Goal: Task Accomplishment & Management: Manage account settings

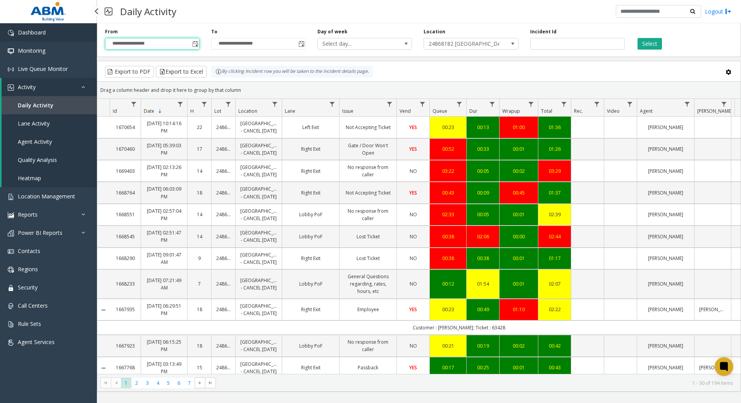
click at [40, 35] on span "Dashboard" at bounding box center [32, 32] width 28 height 7
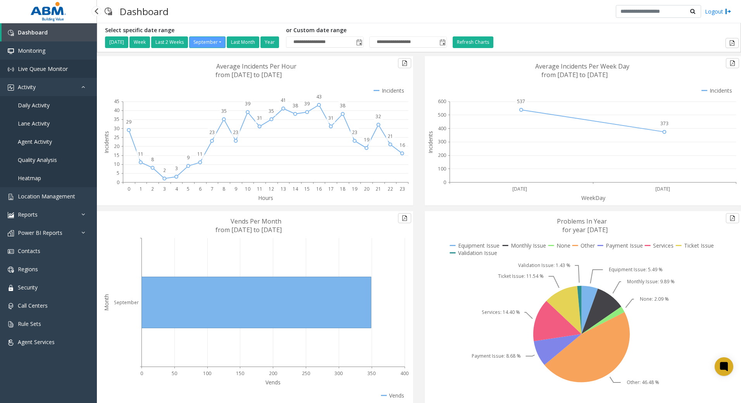
click at [55, 65] on link "Live Queue Monitor" at bounding box center [48, 69] width 97 height 18
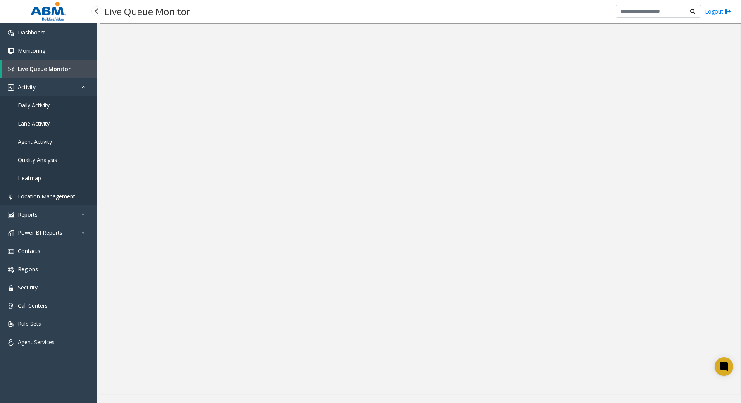
click at [63, 202] on link "Location Management" at bounding box center [48, 196] width 97 height 18
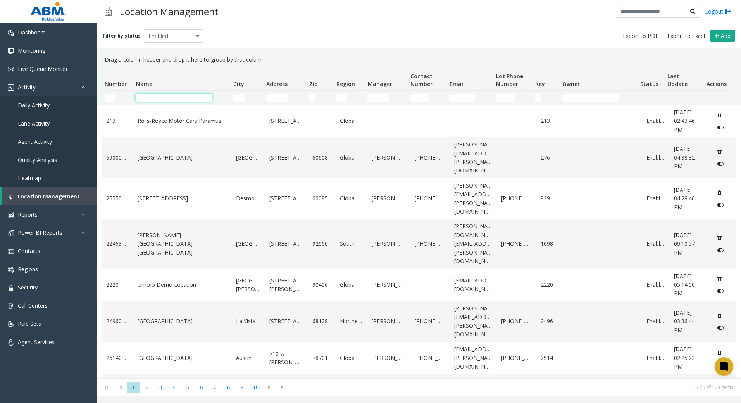
click at [198, 98] on input "Name Filter" at bounding box center [174, 98] width 76 height 8
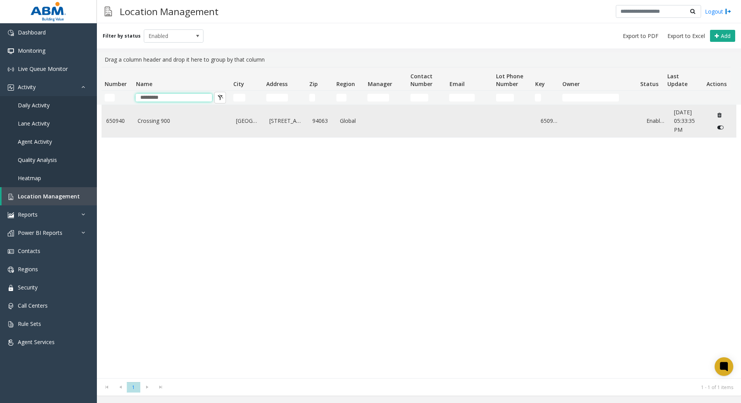
type input "********"
click at [194, 123] on link "Crossing 900" at bounding box center [182, 121] width 89 height 9
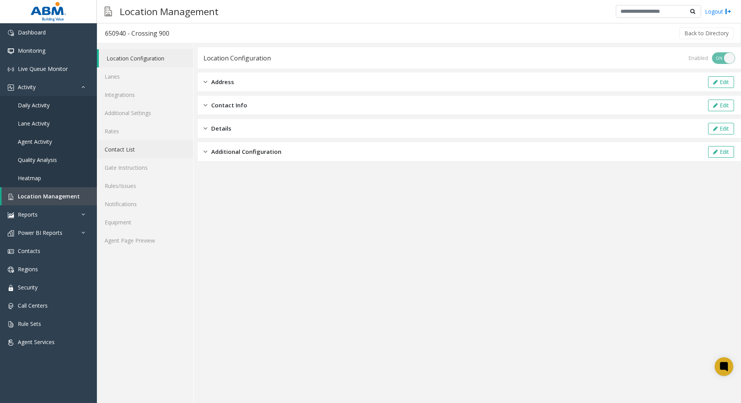
click at [157, 147] on link "Contact List" at bounding box center [145, 149] width 97 height 18
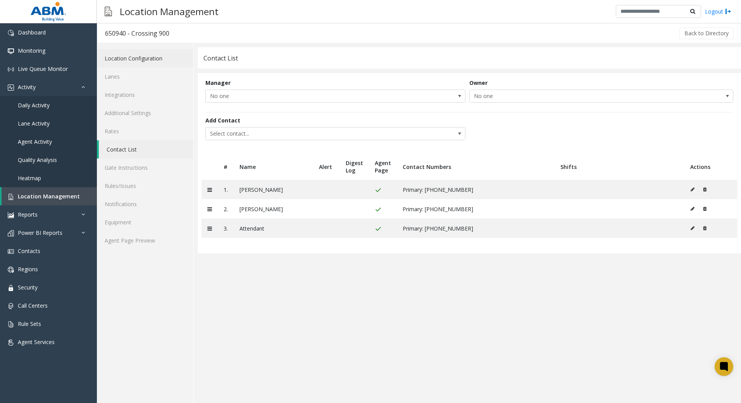
click at [144, 57] on link "Location Configuration" at bounding box center [145, 58] width 97 height 18
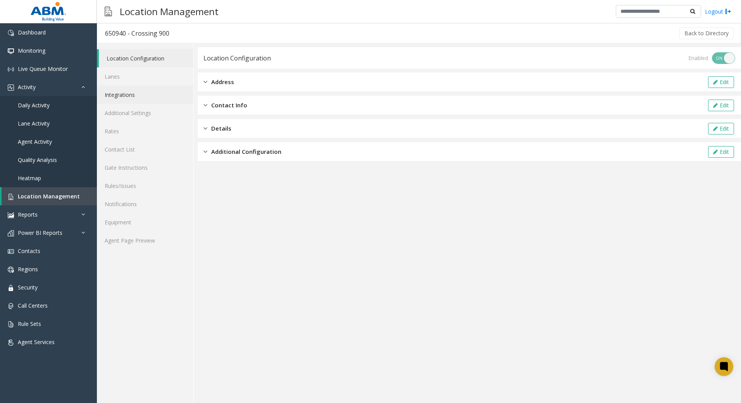
click at [133, 92] on link "Integrations" at bounding box center [145, 95] width 97 height 18
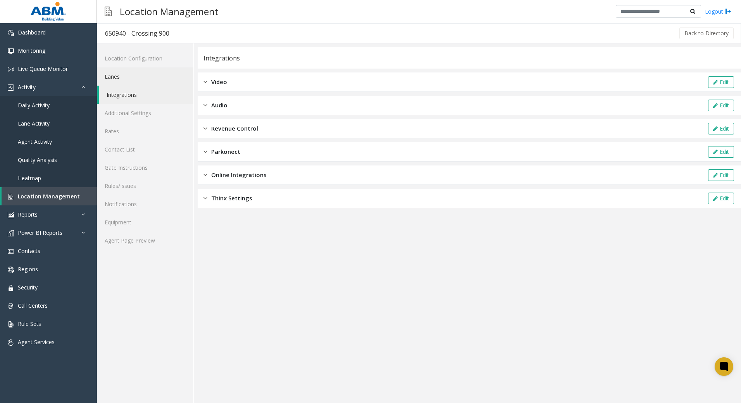
click at [133, 79] on link "Lanes" at bounding box center [145, 76] width 97 height 18
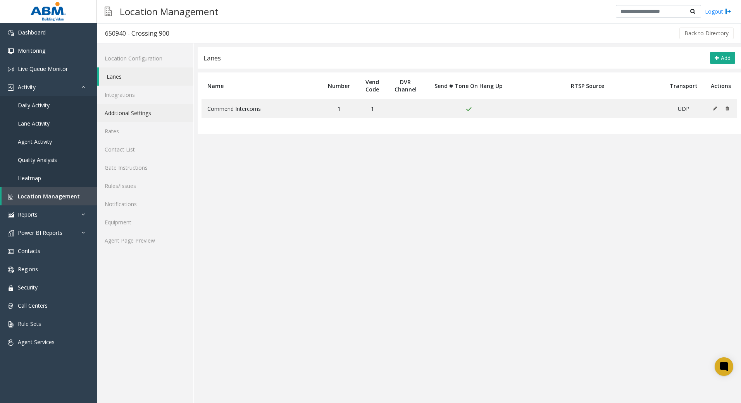
click at [138, 117] on link "Additional Settings" at bounding box center [145, 113] width 97 height 18
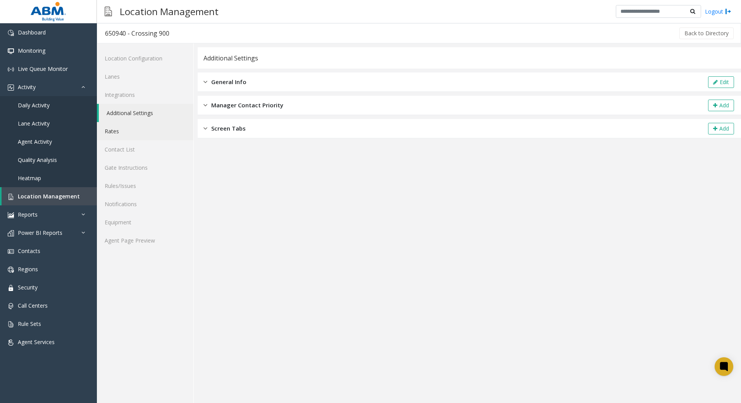
click at [138, 130] on link "Rates" at bounding box center [145, 131] width 97 height 18
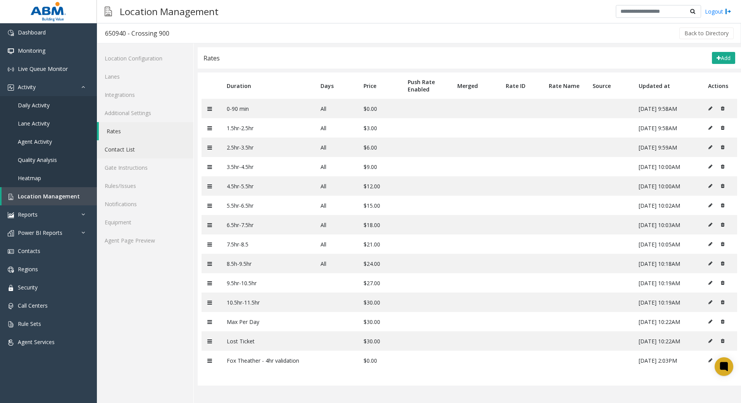
click at [138, 147] on link "Contact List" at bounding box center [145, 149] width 97 height 18
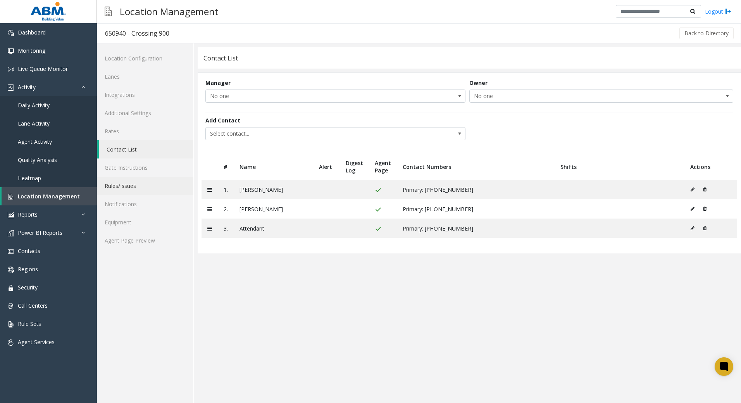
click at [140, 177] on link "Rules/Issues" at bounding box center [145, 186] width 97 height 18
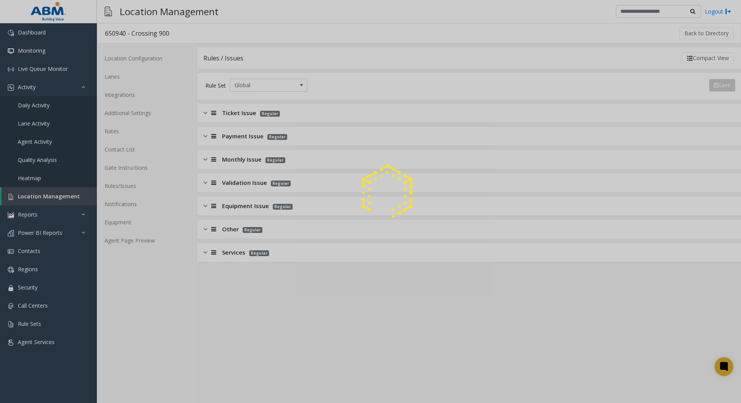
click at [136, 239] on div at bounding box center [370, 201] width 741 height 403
click at [138, 243] on div at bounding box center [370, 201] width 741 height 403
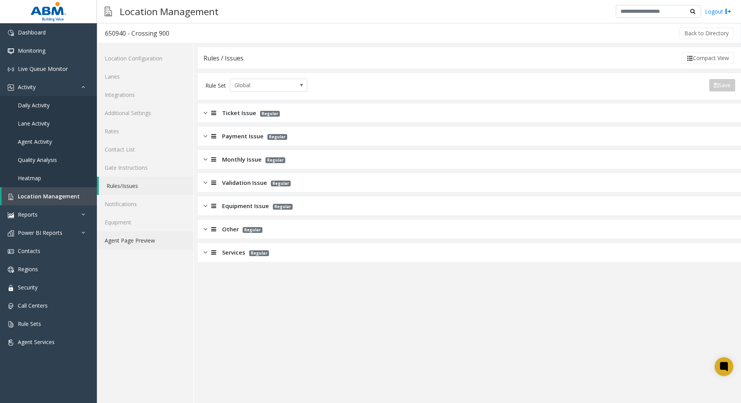
click at [138, 243] on link "Agent Page Preview" at bounding box center [145, 240] width 97 height 18
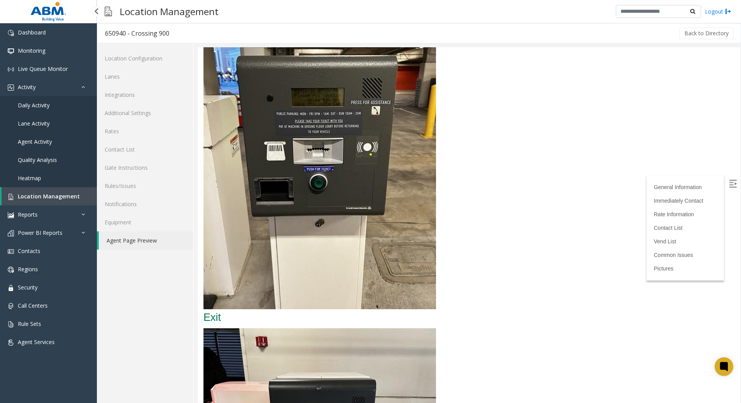
scroll to position [2479, 0]
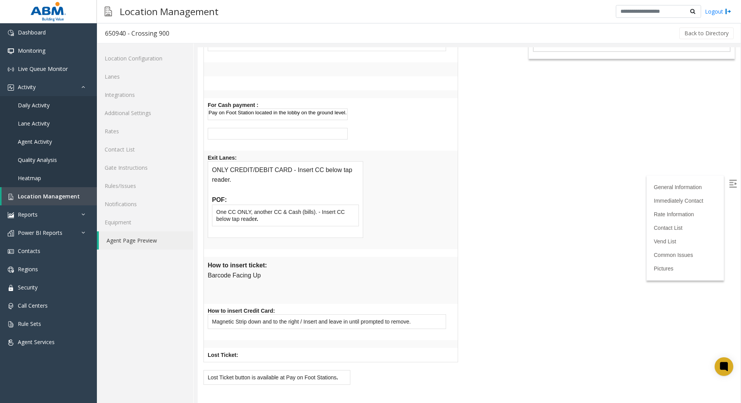
scroll to position [0, 0]
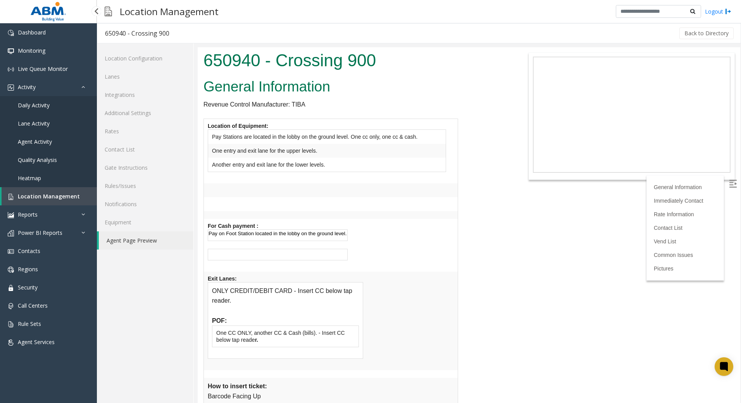
click at [47, 197] on span "Location Management" at bounding box center [49, 196] width 62 height 7
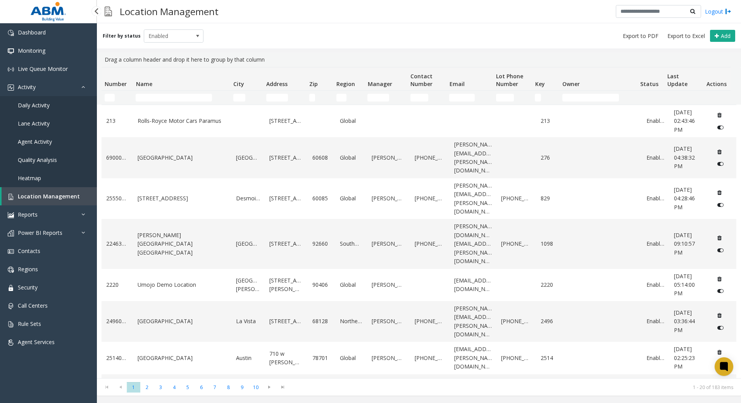
click at [21, 100] on link "Daily Activity" at bounding box center [48, 105] width 97 height 18
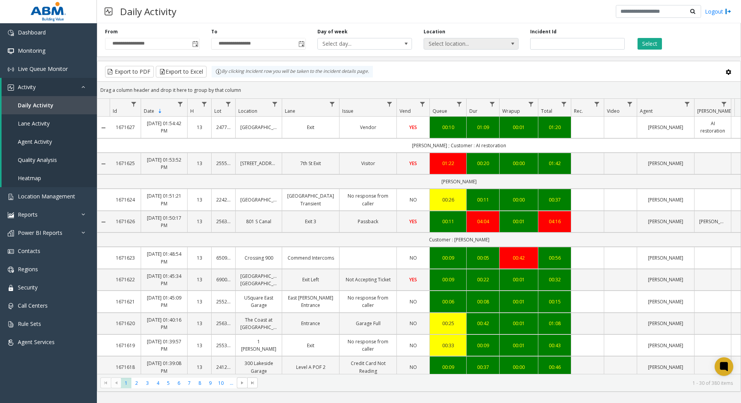
click at [493, 41] on span "Select location..." at bounding box center [461, 43] width 75 height 11
type input "********"
click at [481, 45] on span "Select location..." at bounding box center [461, 43] width 75 height 11
type input "********"
click at [478, 86] on li "650940 Crossing 900" at bounding box center [471, 84] width 92 height 10
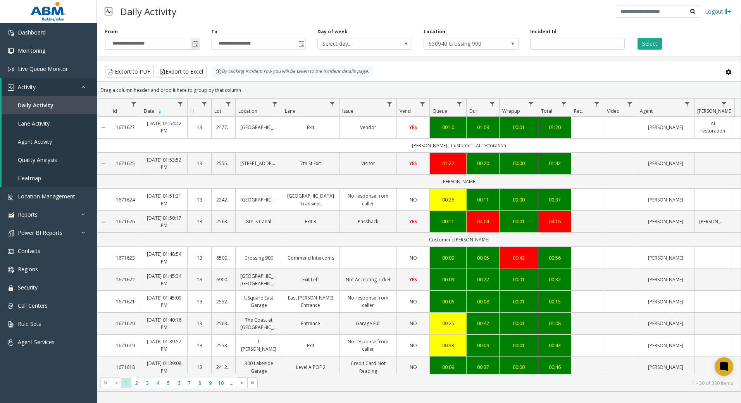
click at [193, 47] on span "Toggle popup" at bounding box center [195, 44] width 6 height 6
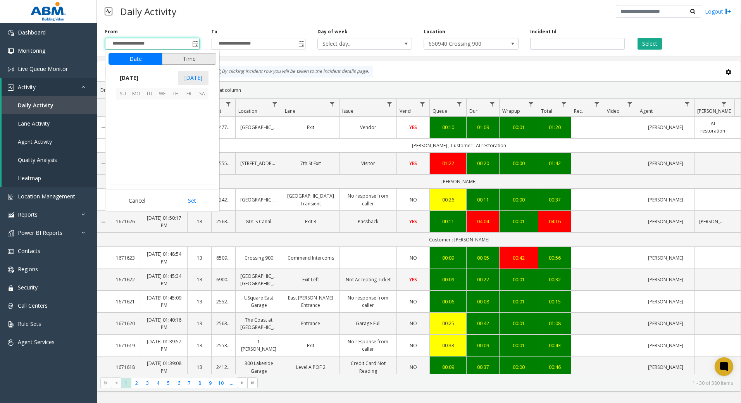
scroll to position [139132, 0]
click at [141, 79] on span "[DATE]" at bounding box center [129, 78] width 26 height 12
click at [177, 116] on span "Aug" at bounding box center [181, 113] width 19 height 19
click at [186, 107] on span "1" at bounding box center [188, 106] width 13 height 13
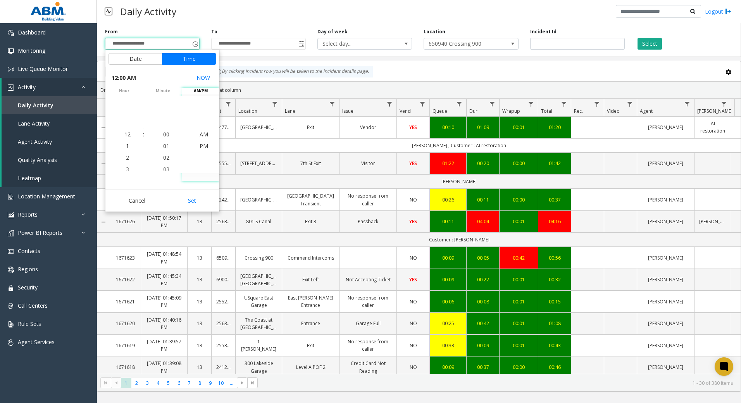
click at [198, 195] on button "Set" at bounding box center [192, 200] width 49 height 17
type input "**********"
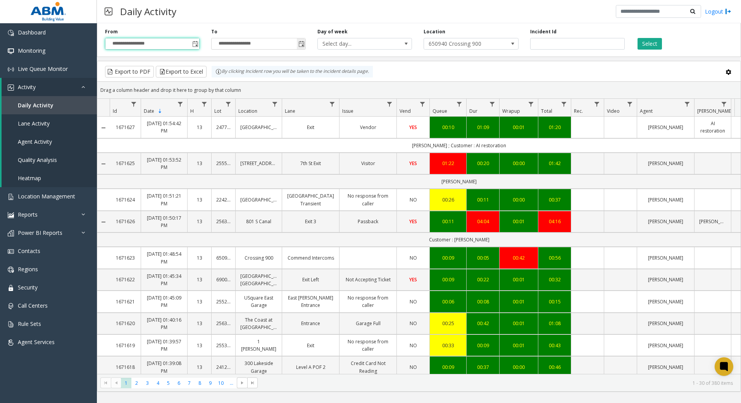
click at [303, 43] on span "Toggle popup" at bounding box center [301, 44] width 6 height 6
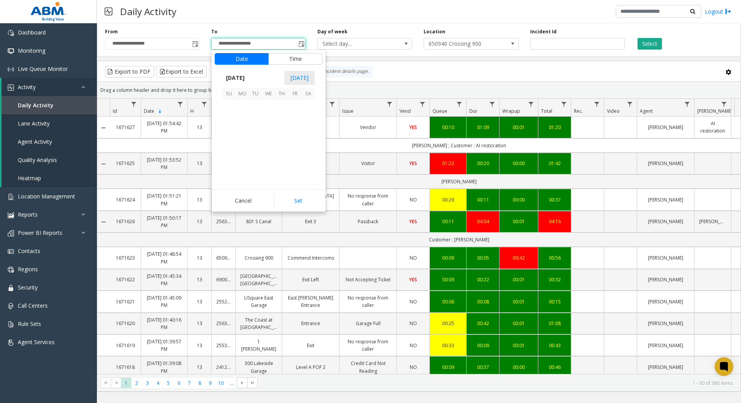
scroll to position [12, 0]
click at [244, 76] on span "[DATE]" at bounding box center [236, 78] width 26 height 12
click at [295, 113] on span "Aug" at bounding box center [287, 113] width 19 height 19
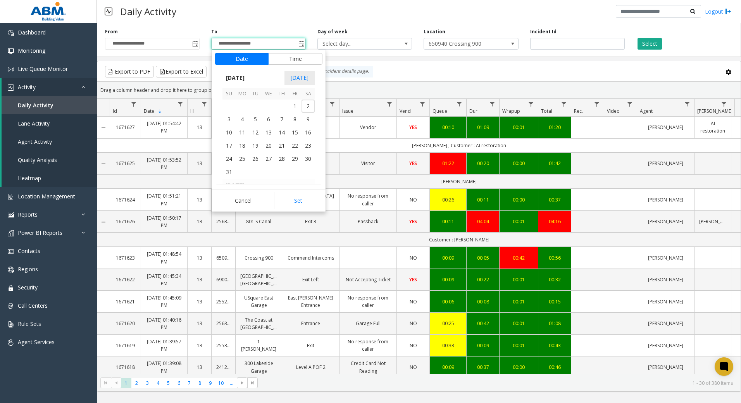
drag, startPoint x: 229, startPoint y: 173, endPoint x: 256, endPoint y: 181, distance: 27.5
click at [231, 173] on span "31" at bounding box center [229, 172] width 13 height 13
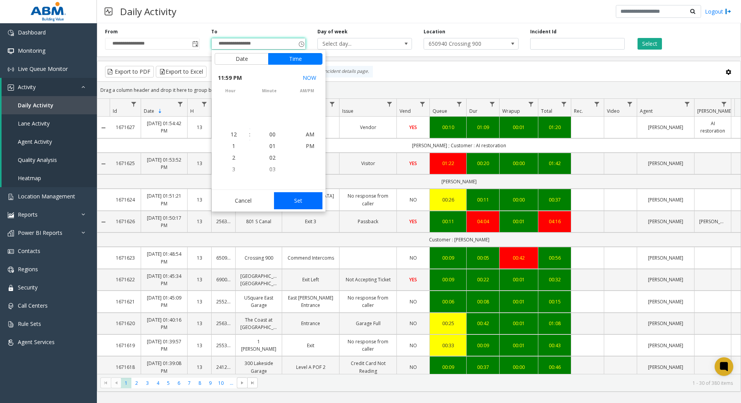
scroll to position [12, 0]
click at [301, 204] on button "Set" at bounding box center [298, 200] width 49 height 17
type input "**********"
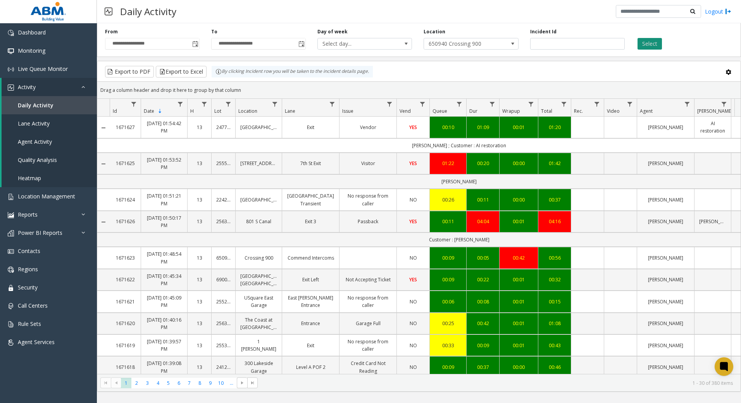
click at [655, 45] on button "Select" at bounding box center [650, 44] width 24 height 12
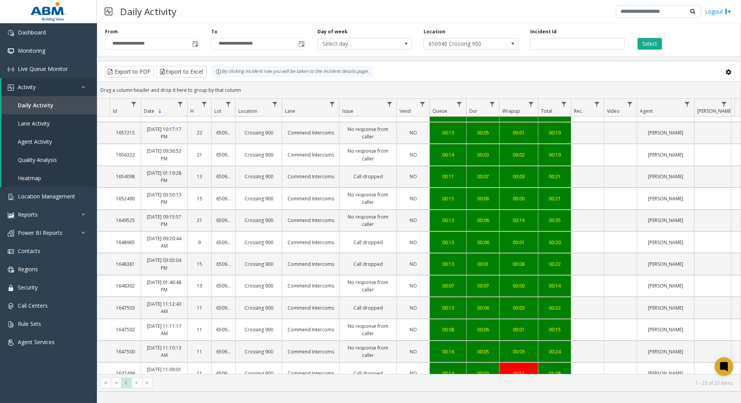
scroll to position [258, 0]
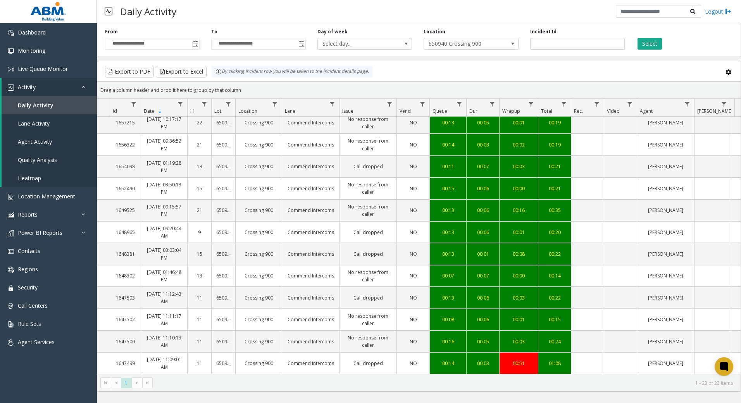
click at [697, 68] on div "Export to PDF Export to Excel By clicking Incident row you will be taken to the…" at bounding box center [419, 72] width 630 height 12
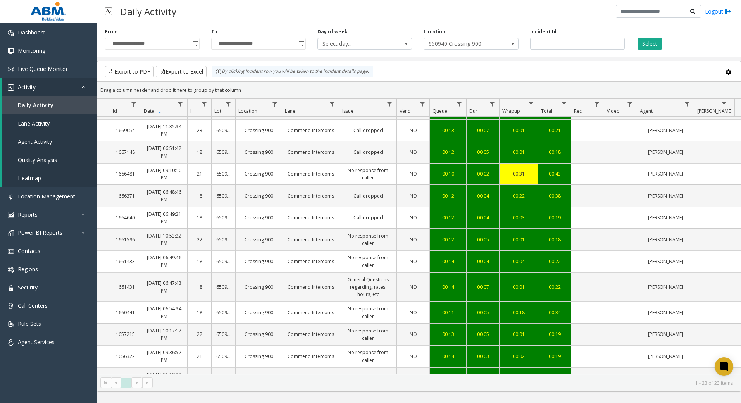
scroll to position [0, 0]
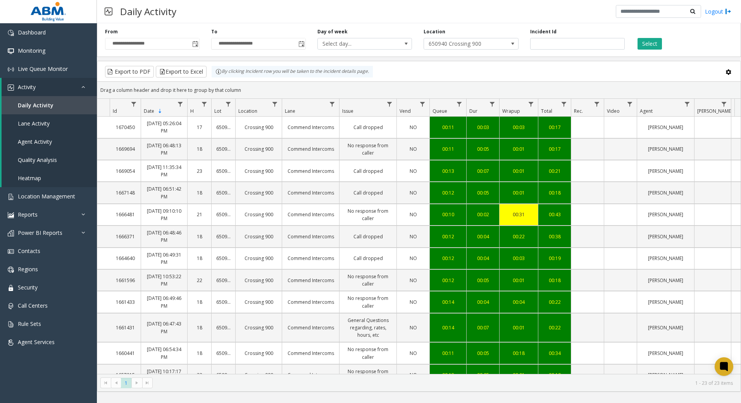
click at [143, 132] on td "[DATE] 05:26:04 PM" at bounding box center [164, 127] width 47 height 21
click at [119, 383] on kendo-pager-prev-buttons at bounding box center [110, 383] width 21 height 11
click at [195, 45] on span "Toggle popup" at bounding box center [195, 44] width 6 height 6
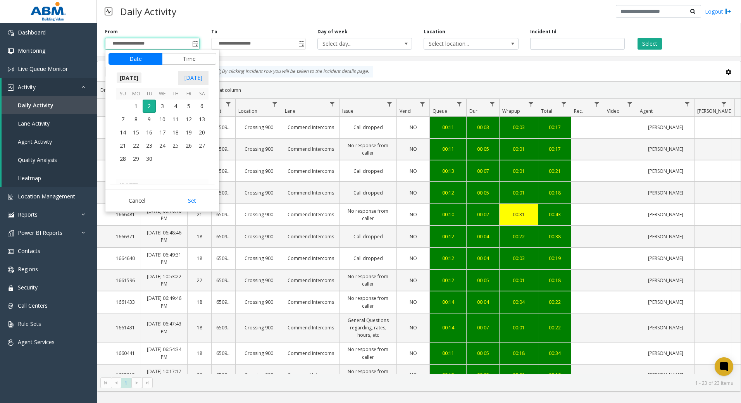
click at [142, 76] on span "[DATE]" at bounding box center [129, 78] width 26 height 12
click at [121, 131] on span "Sep" at bounding box center [125, 131] width 19 height 19
click at [138, 107] on span "1" at bounding box center [135, 106] width 13 height 13
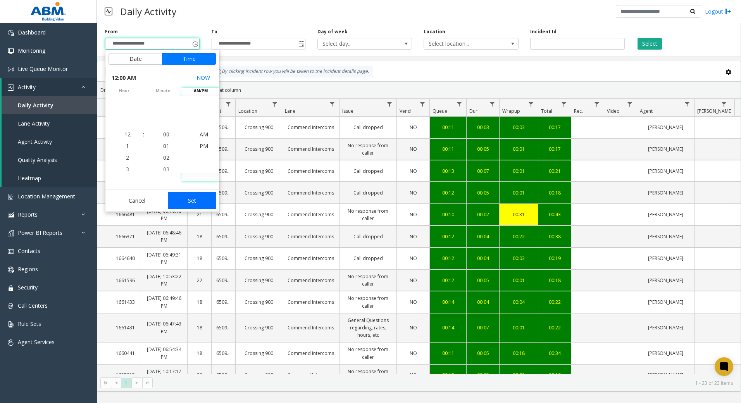
click at [202, 200] on button "Set" at bounding box center [192, 200] width 49 height 17
type input "**********"
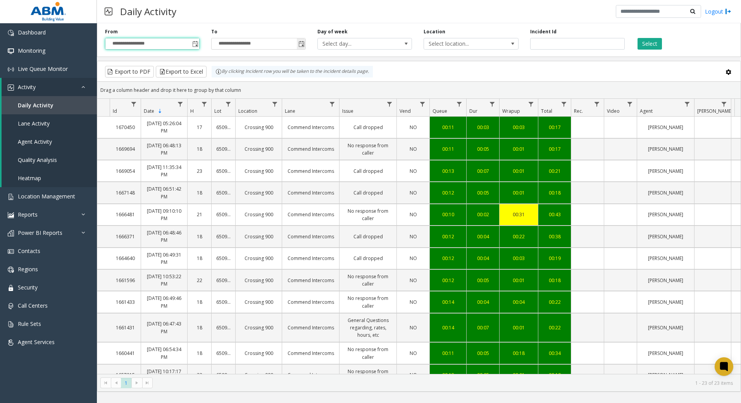
click at [304, 42] on span "Toggle popup" at bounding box center [301, 44] width 6 height 6
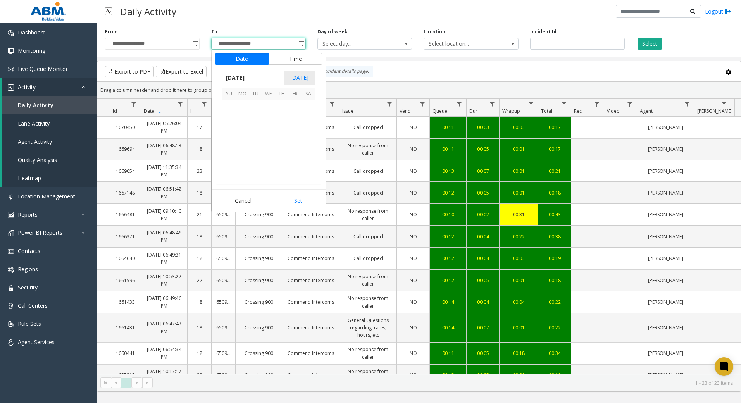
scroll to position [12, 0]
click at [255, 103] on span "2" at bounding box center [255, 106] width 13 height 13
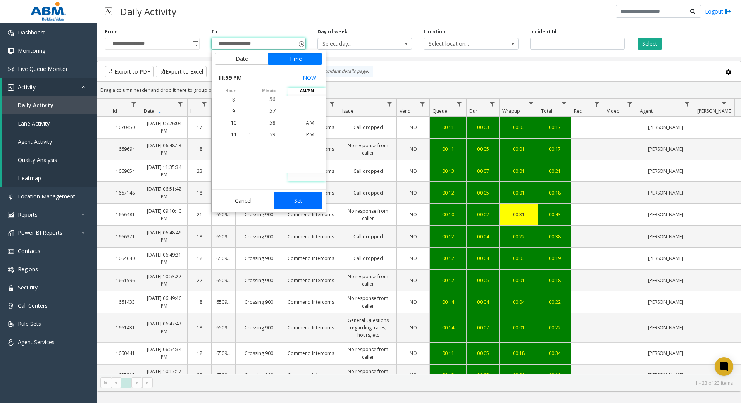
click at [312, 202] on button "Set" at bounding box center [298, 200] width 49 height 17
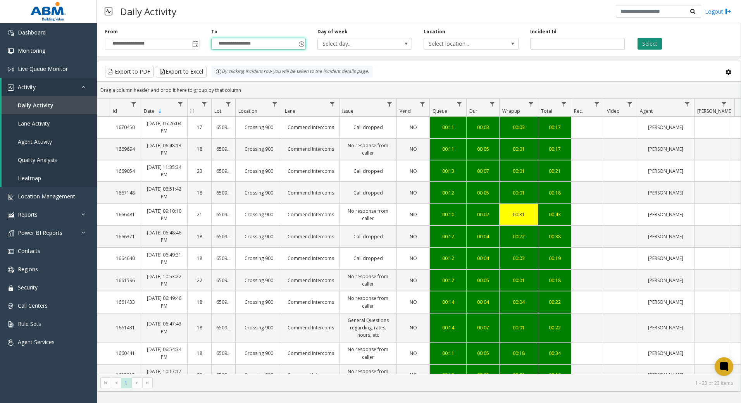
click at [659, 43] on button "Select" at bounding box center [650, 44] width 24 height 12
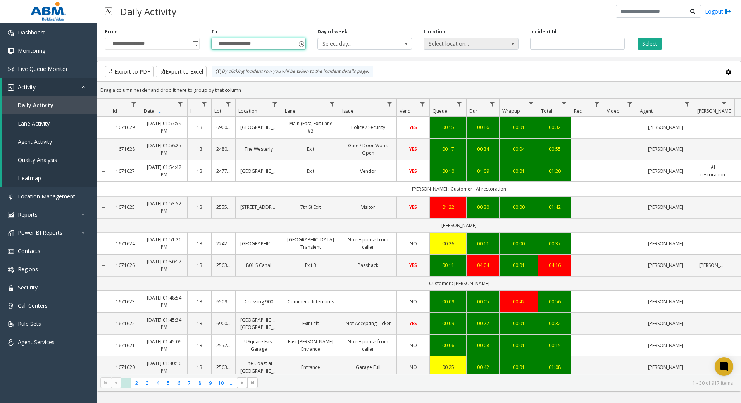
click at [452, 41] on span "Select location..." at bounding box center [461, 43] width 75 height 11
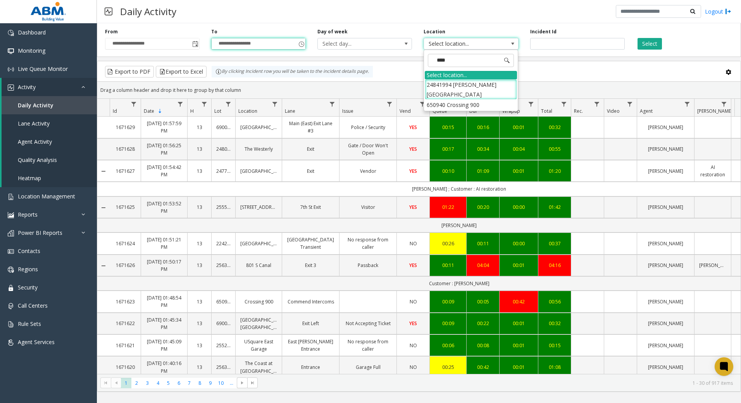
type input "*****"
click at [472, 100] on li "650940 Crossing 900" at bounding box center [471, 105] width 92 height 10
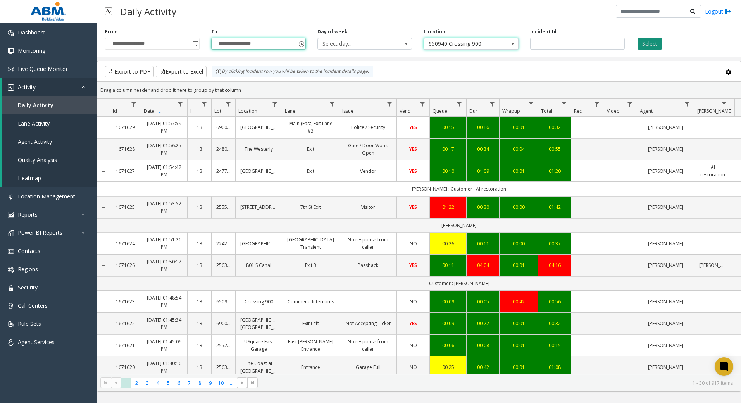
click at [653, 42] on button "Select" at bounding box center [650, 44] width 24 height 12
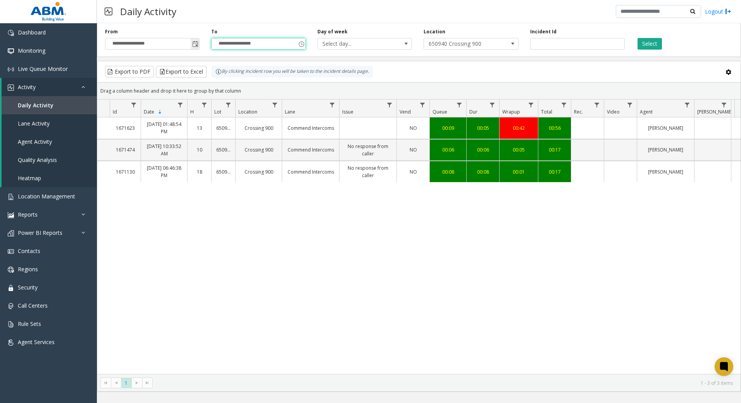
click at [195, 44] on span "Toggle popup" at bounding box center [195, 44] width 6 height 6
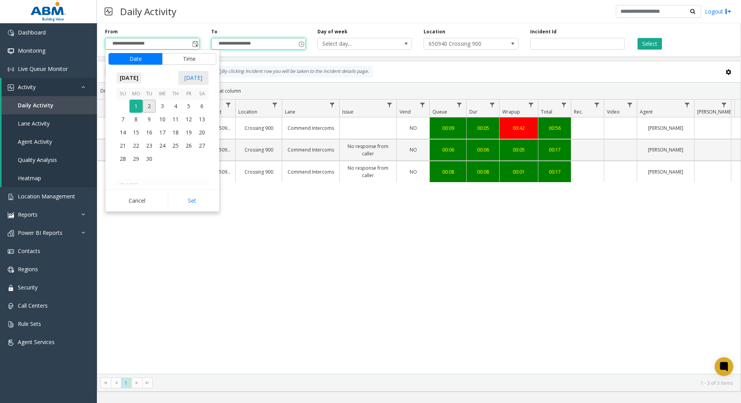
click at [142, 77] on span "[DATE]" at bounding box center [129, 78] width 26 height 12
click at [183, 115] on span "Aug" at bounding box center [181, 113] width 19 height 19
click at [193, 108] on span "1" at bounding box center [188, 106] width 13 height 13
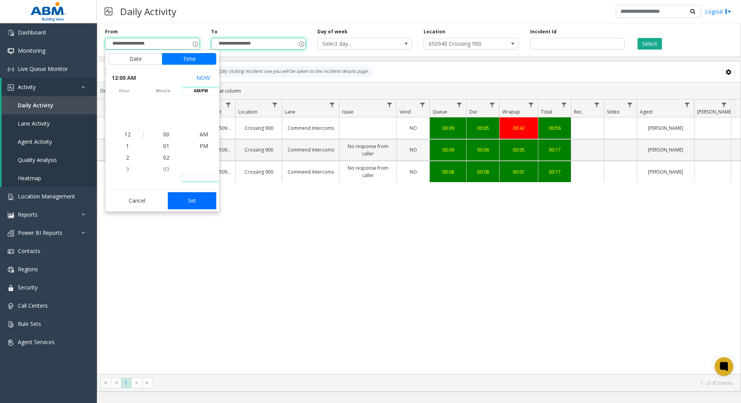
click at [198, 200] on button "Set" at bounding box center [192, 200] width 49 height 17
type input "**********"
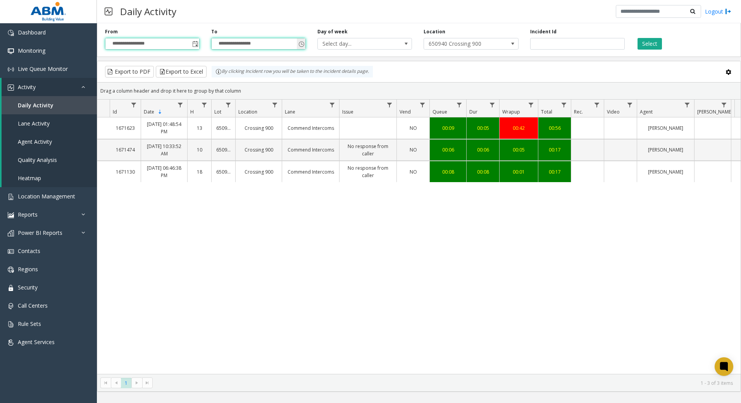
click at [301, 47] on span "Toggle popup" at bounding box center [301, 44] width 6 height 6
click at [302, 41] on span "Toggle popup" at bounding box center [301, 44] width 9 height 12
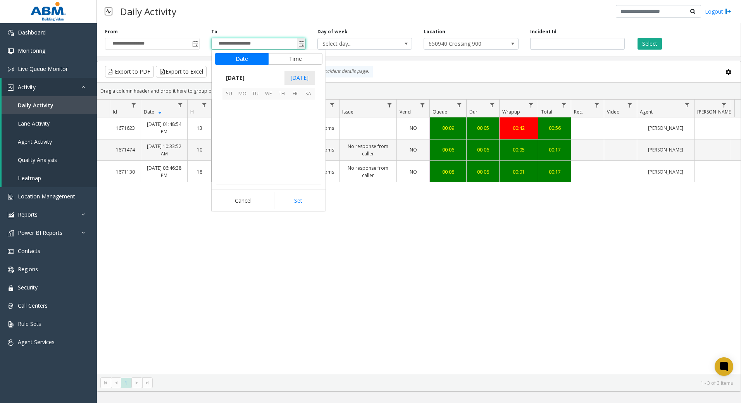
scroll to position [12, 0]
click at [242, 80] on span "[DATE]" at bounding box center [236, 78] width 26 height 12
click at [289, 112] on span "Aug" at bounding box center [287, 113] width 19 height 19
click at [230, 173] on span "31" at bounding box center [229, 172] width 13 height 13
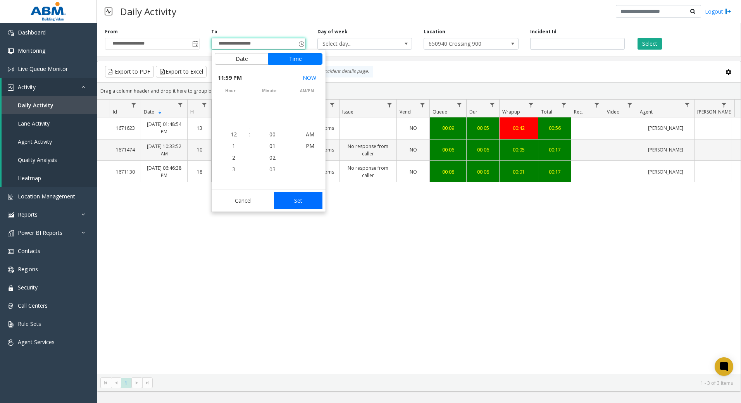
scroll to position [12, 0]
click at [311, 201] on button "Set" at bounding box center [298, 200] width 49 height 17
type input "**********"
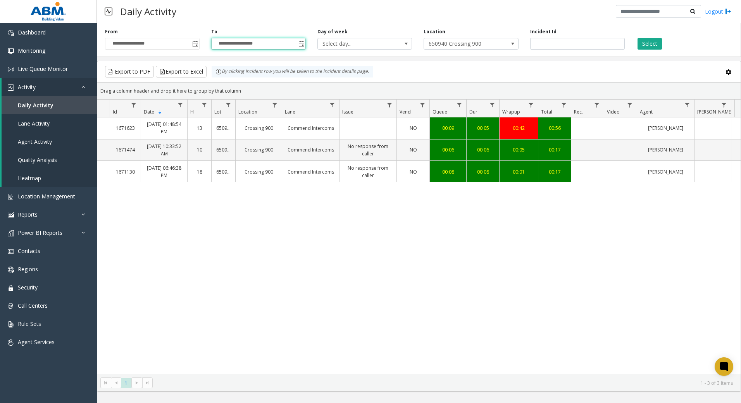
click at [589, 329] on div "1671623 [DATE] 01:48:54 PM 13 650940 Crossing 900 Commend Intercoms NO 00:09 00…" at bounding box center [419, 245] width 644 height 257
click at [51, 198] on span "Location Management" at bounding box center [46, 196] width 57 height 7
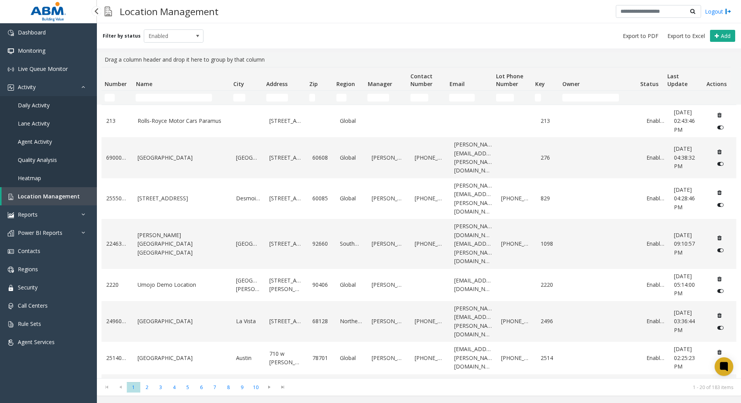
click at [29, 110] on link "Daily Activity" at bounding box center [48, 105] width 97 height 18
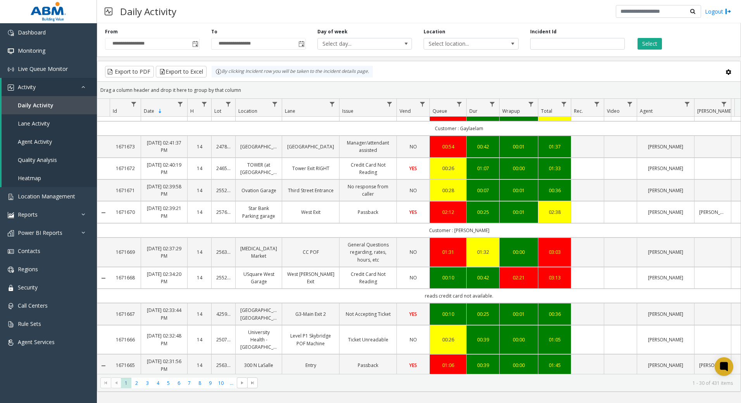
scroll to position [194, 0]
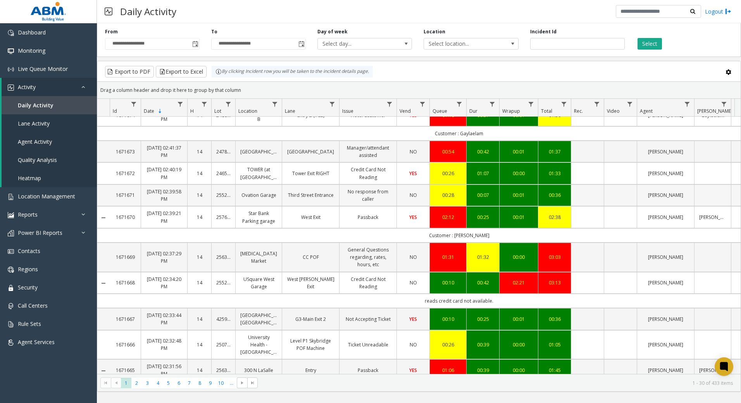
click at [638, 187] on td "[PERSON_NAME]" at bounding box center [665, 196] width 57 height 22
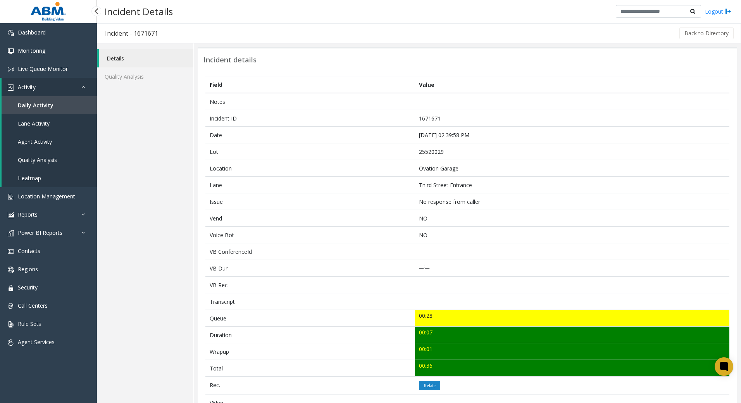
drag, startPoint x: 38, startPoint y: 108, endPoint x: 42, endPoint y: 110, distance: 4.7
click at [38, 108] on span "Daily Activity" at bounding box center [36, 105] width 36 height 7
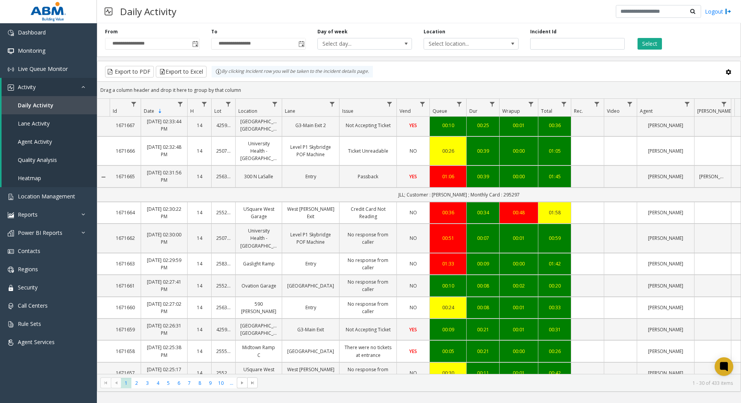
scroll to position [349, 0]
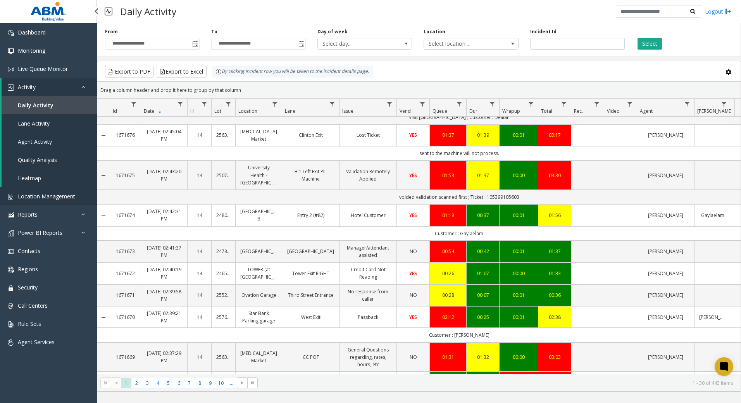
click at [37, 198] on span "Location Management" at bounding box center [46, 196] width 57 height 7
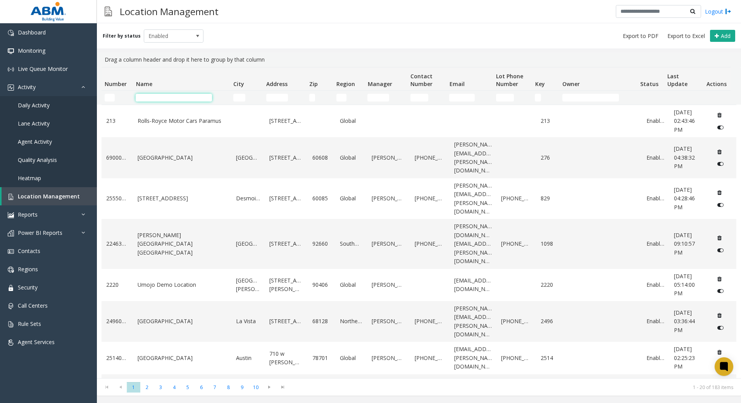
click at [164, 100] on input "Name Filter" at bounding box center [174, 98] width 76 height 8
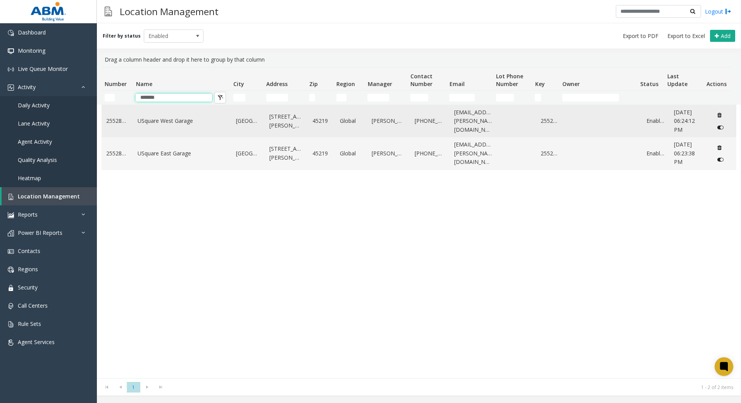
type input "*******"
click at [187, 125] on link "USquare West Garage" at bounding box center [182, 121] width 89 height 9
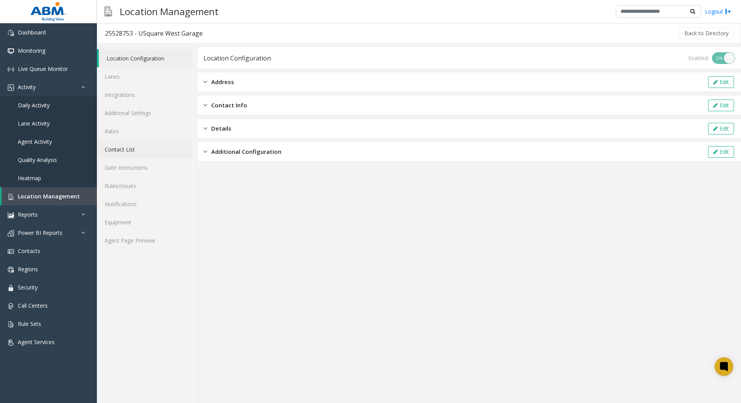
click at [129, 147] on link "Contact List" at bounding box center [145, 149] width 97 height 18
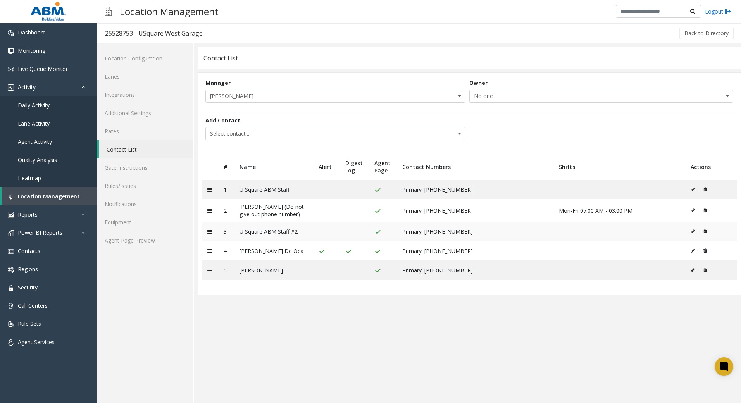
click at [694, 230] on icon at bounding box center [693, 231] width 4 height 5
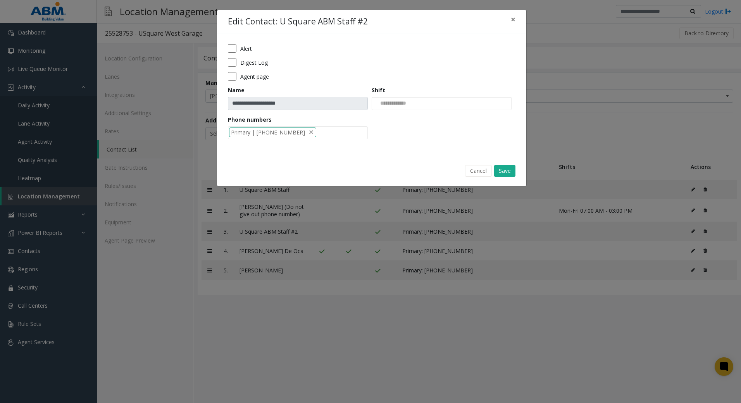
drag, startPoint x: 280, startPoint y: 132, endPoint x: 478, endPoint y: 345, distance: 291.0
click at [466, 345] on div "**********" at bounding box center [370, 201] width 741 height 403
click at [472, 169] on button "Cancel" at bounding box center [478, 171] width 27 height 12
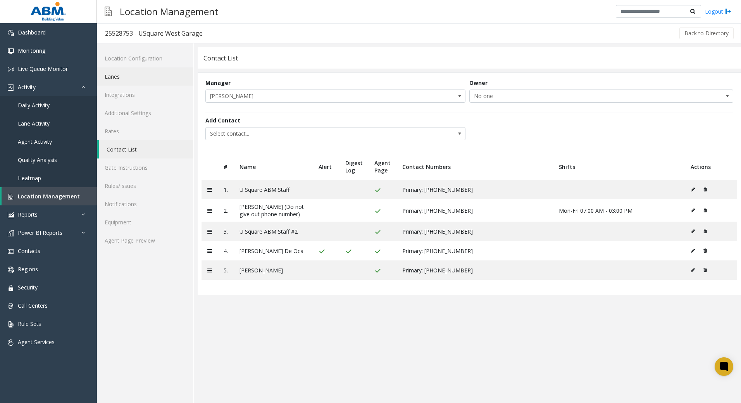
click at [123, 77] on link "Lanes" at bounding box center [145, 76] width 97 height 18
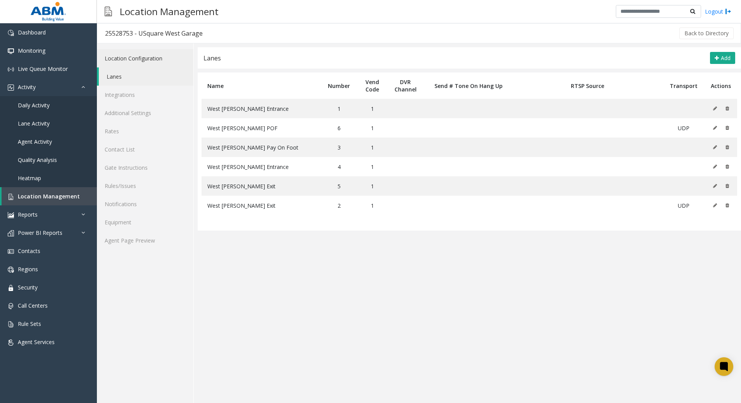
click at [148, 60] on link "Location Configuration" at bounding box center [145, 58] width 97 height 18
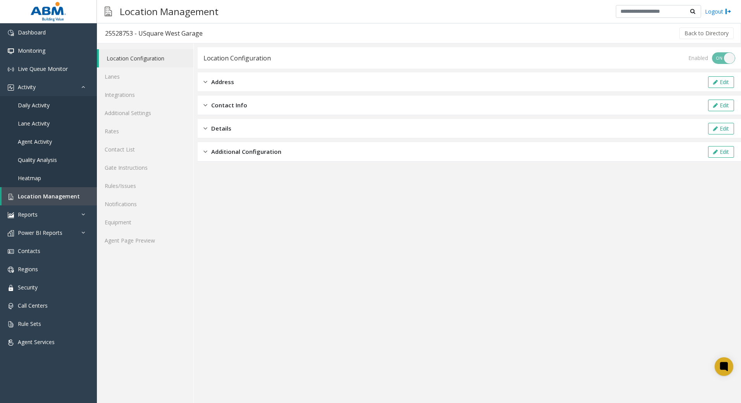
click at [335, 71] on div "Location Configuration Enabled ON OFF Address Edit Contact Info Edit Details Ed…" at bounding box center [469, 104] width 543 height 114
click at [338, 78] on div "Address Edit" at bounding box center [469, 81] width 543 height 19
